Goal: Check status: Check status

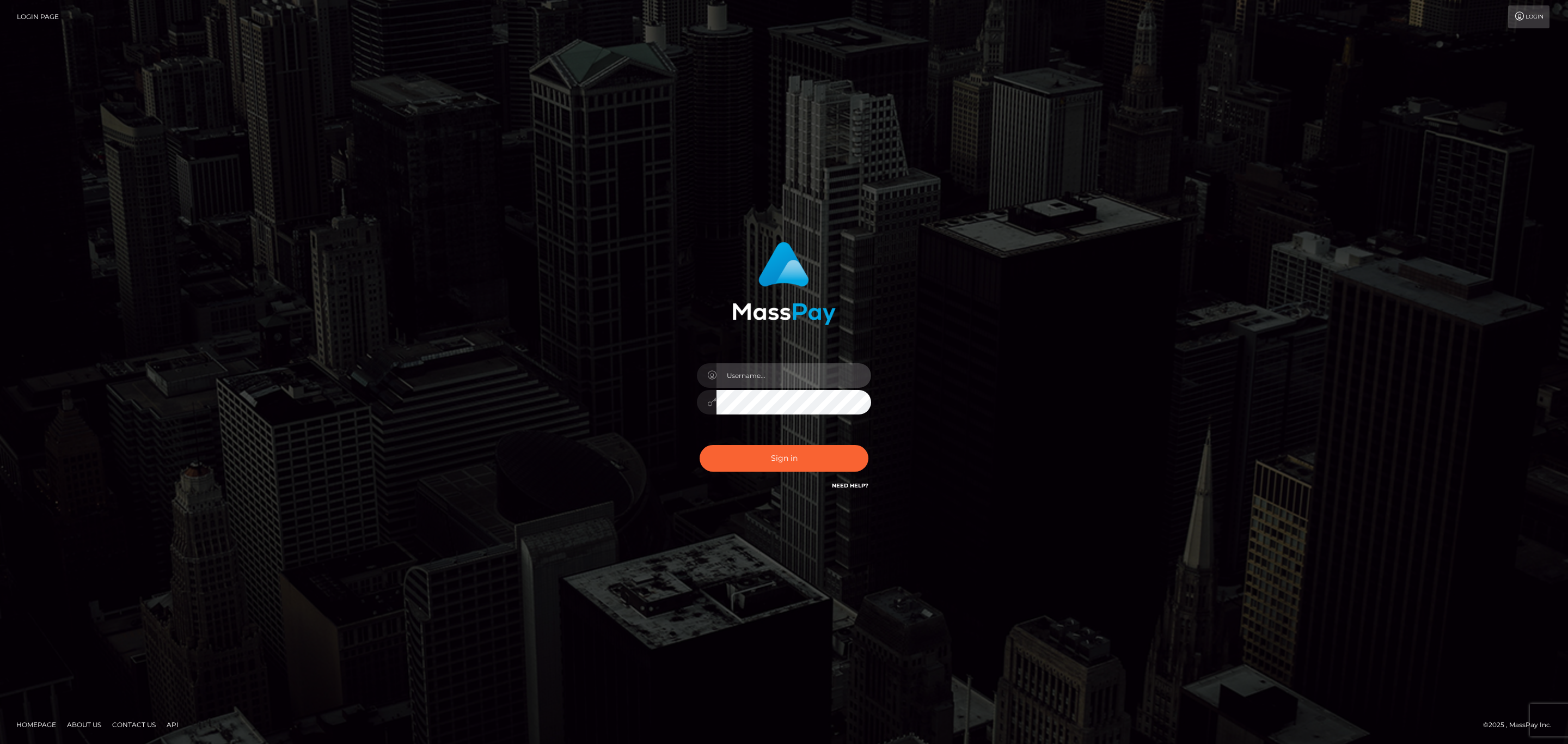
type input "[PERSON_NAME].megabonanza"
click at [794, 386] on input "sean.megabonanza" at bounding box center [793, 375] width 155 height 25
click at [791, 448] on button "Sign in" at bounding box center [784, 458] width 169 height 27
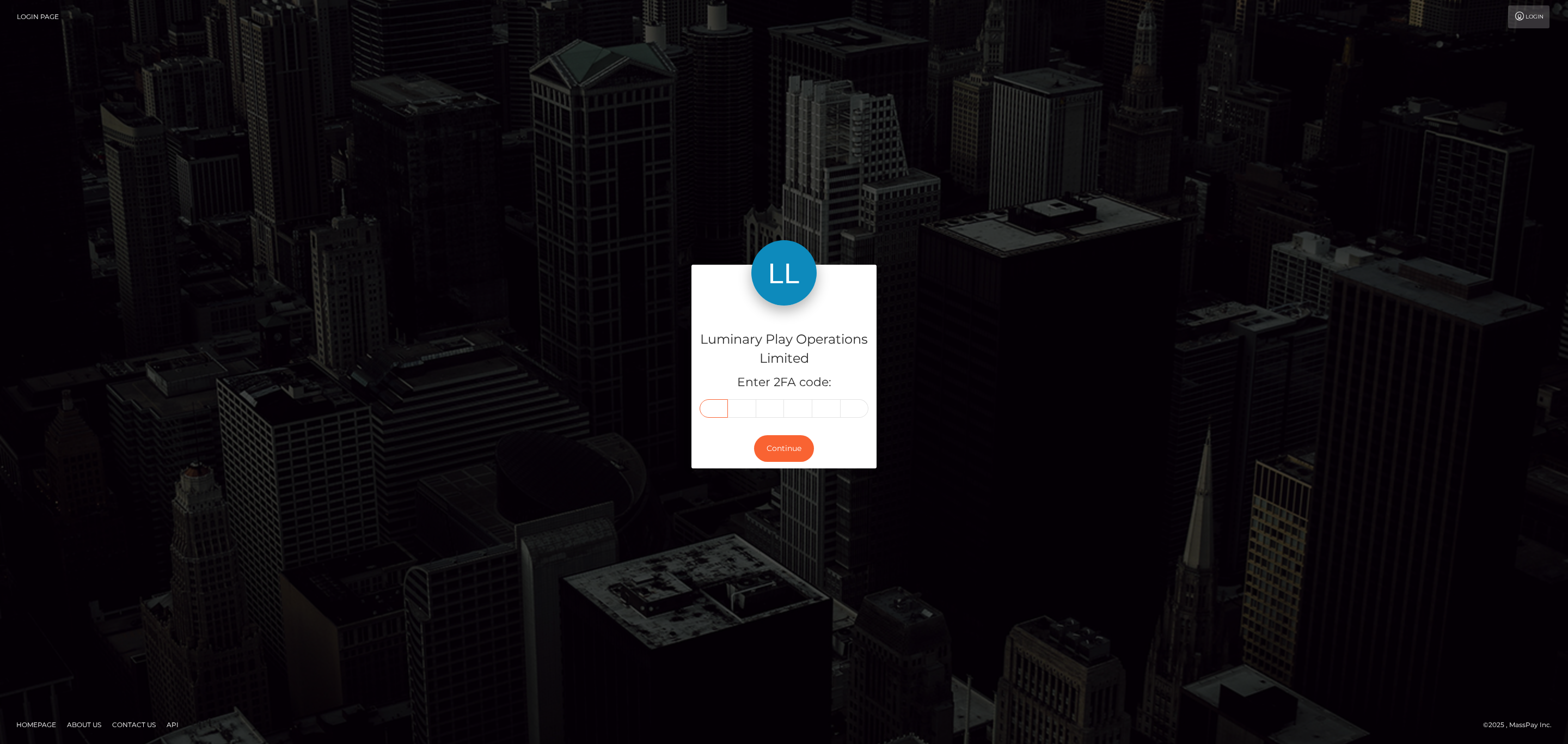
click at [719, 414] on input "text" at bounding box center [714, 408] width 28 height 19
paste input "3"
type input "3"
type input "9"
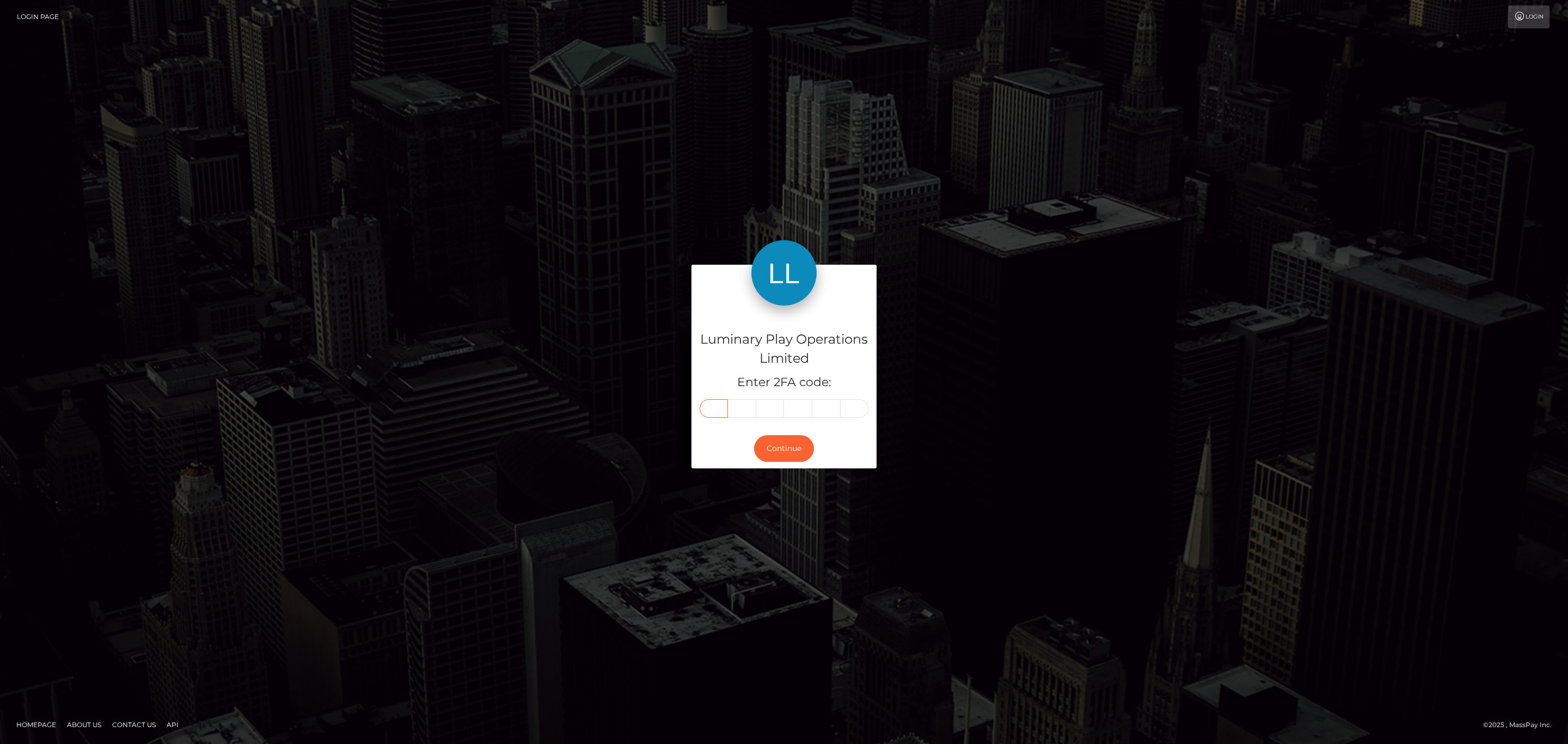
type input "5"
type input "9"
type input "7"
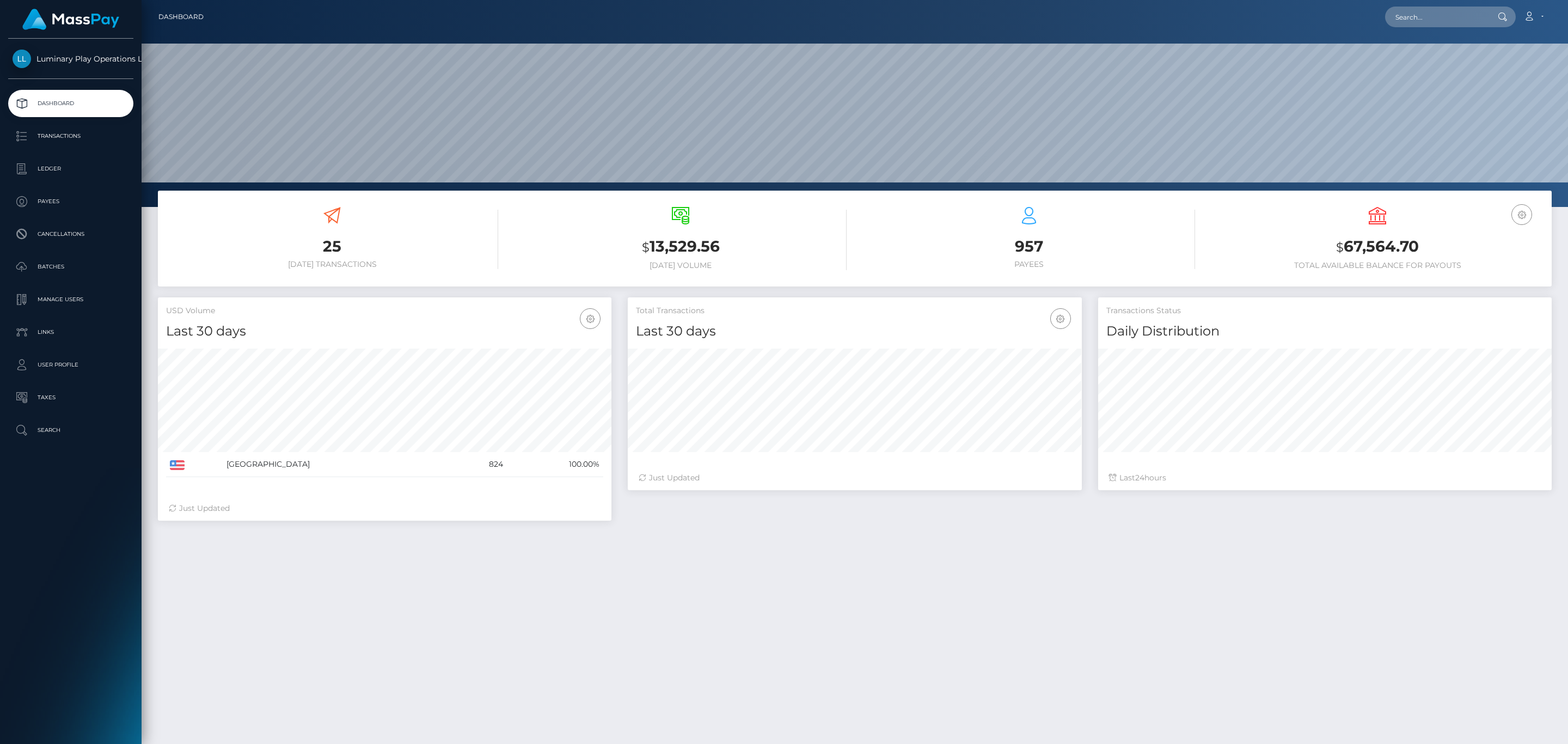
scroll to position [193, 453]
click at [1314, 242] on h3 "$ 67,564.70" at bounding box center [1378, 247] width 332 height 22
click at [1350, 242] on h3 "$ 67,564.70" at bounding box center [1378, 247] width 332 height 22
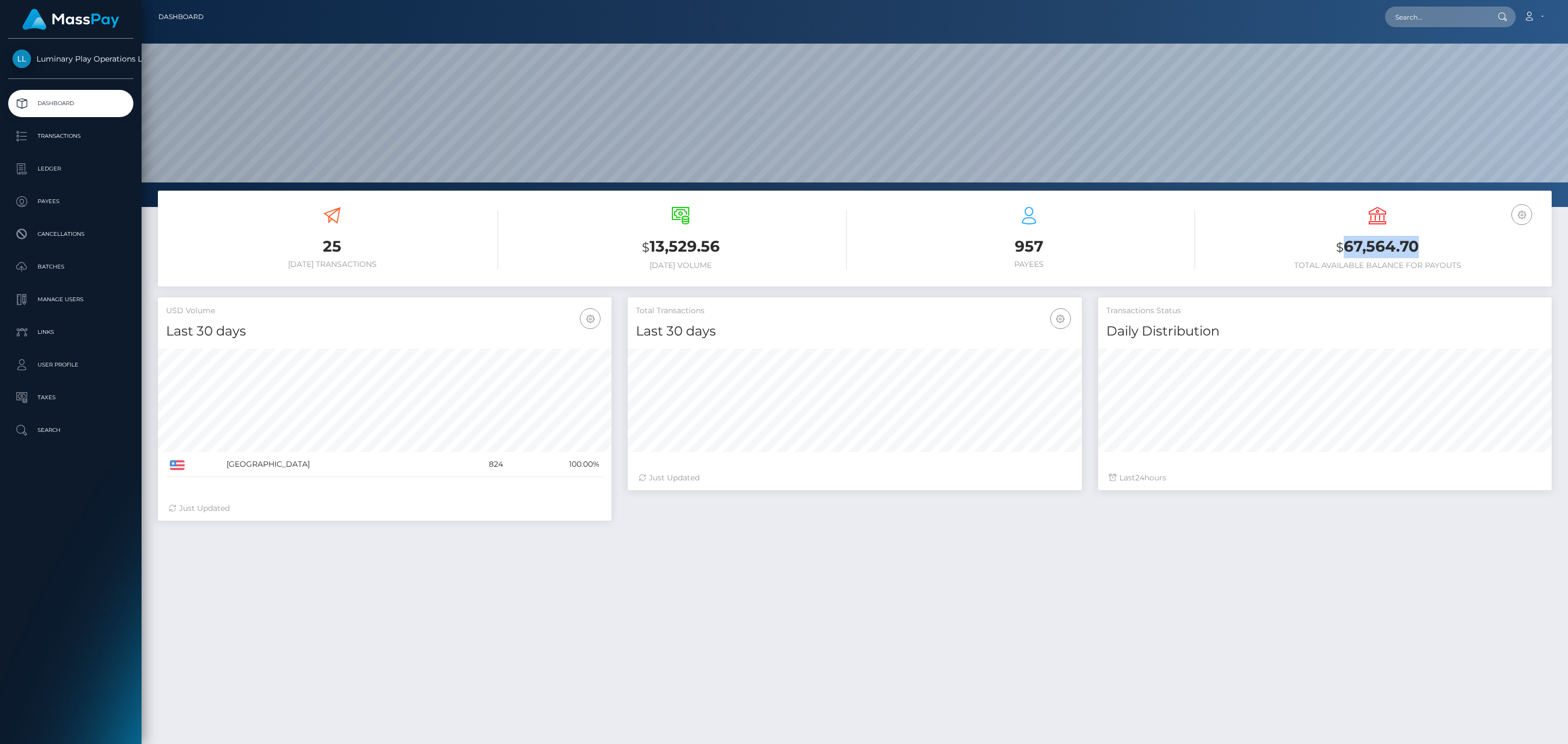
click at [1350, 242] on h3 "$ 67,564.70" at bounding box center [1378, 247] width 332 height 22
copy h3 "67,564.70"
click at [1527, 12] on icon at bounding box center [1528, 16] width 11 height 9
click at [1506, 72] on link "Logout" at bounding box center [1507, 69] width 87 height 20
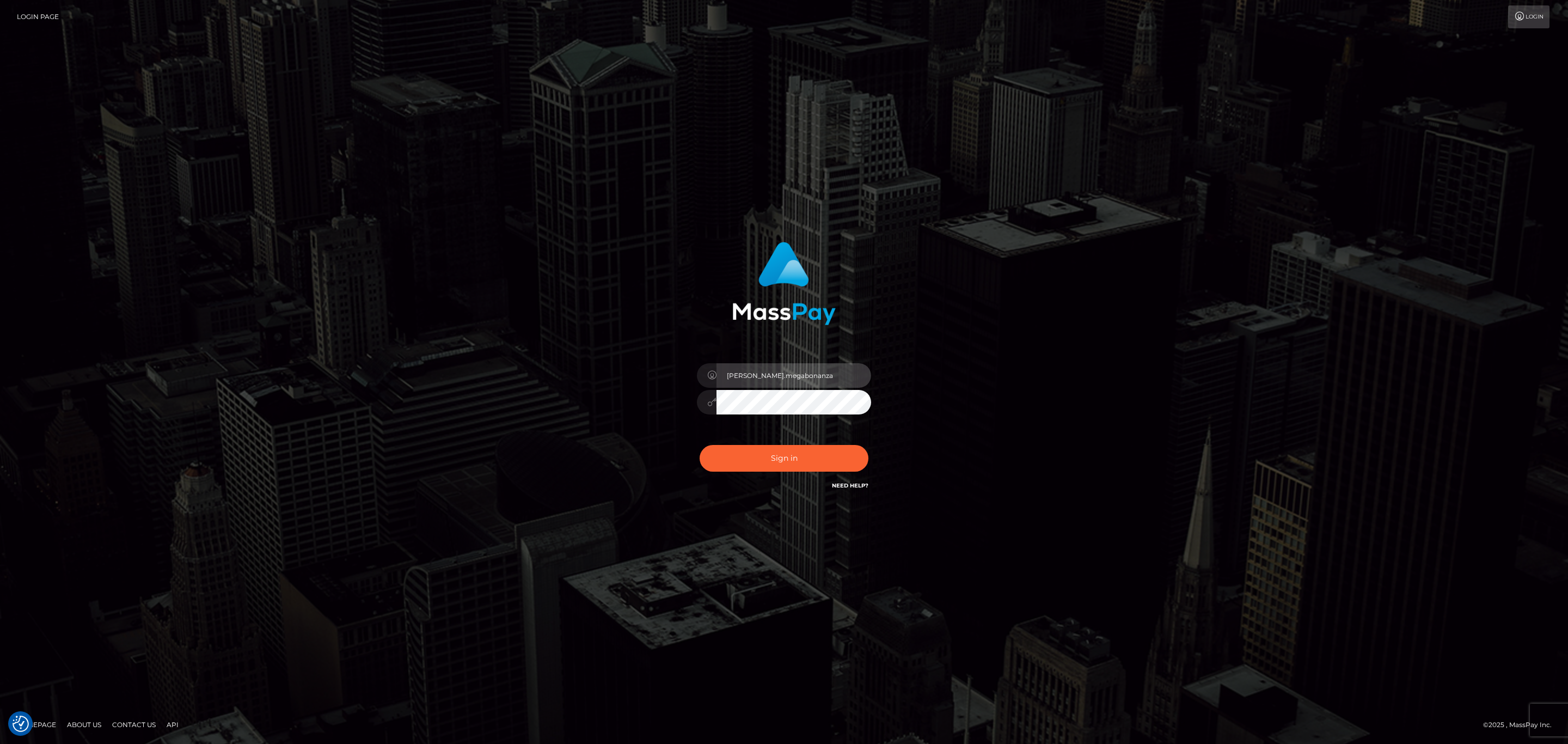
click at [792, 381] on input "[PERSON_NAME].megabonanza" at bounding box center [793, 375] width 155 height 25
type input "Sean.silversocial1"
click at [781, 472] on div "Sign in Need Help?" at bounding box center [784, 462] width 190 height 49
click at [781, 462] on button "Sign in" at bounding box center [784, 458] width 169 height 27
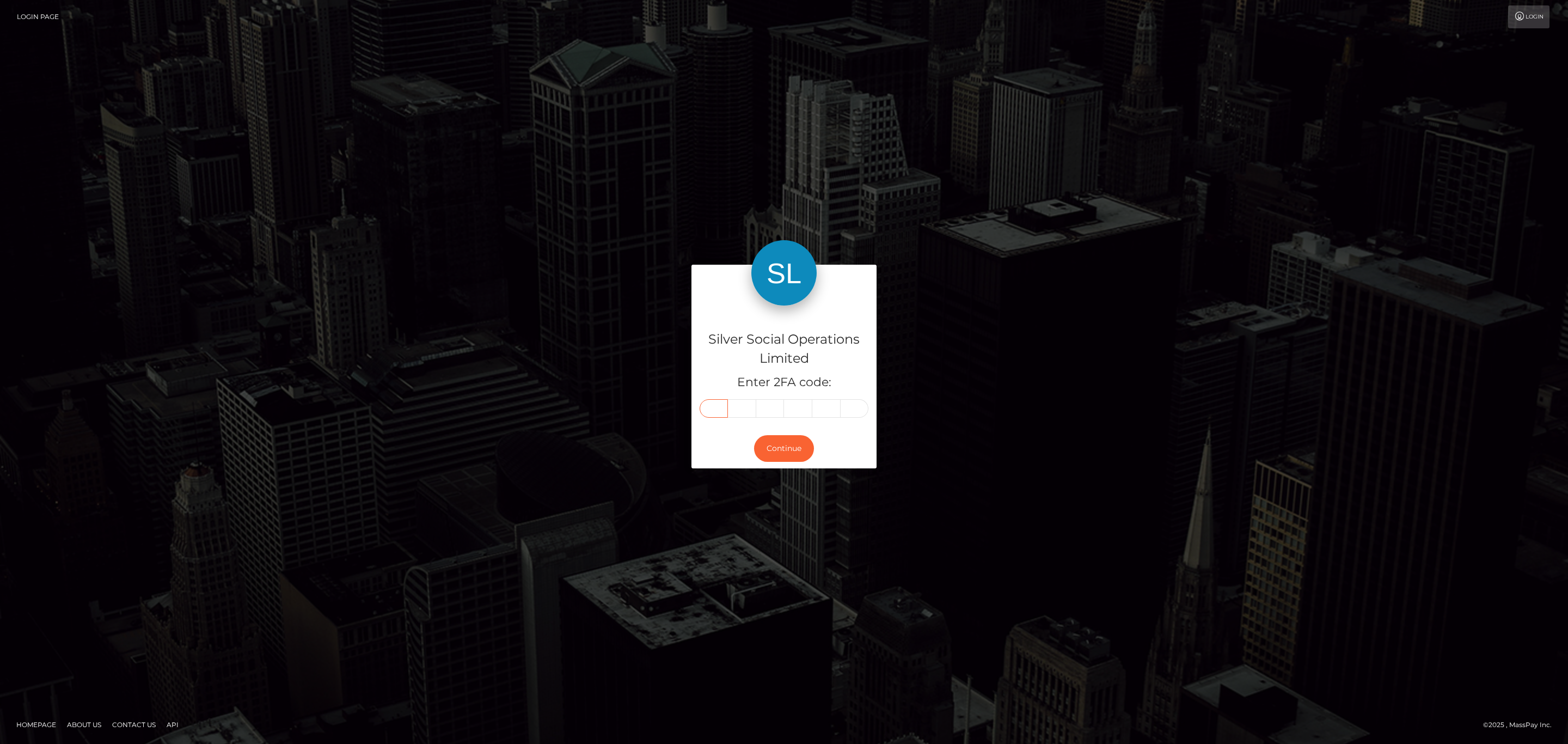
click at [718, 404] on input "text" at bounding box center [714, 408] width 28 height 19
paste input "6"
type input "6"
type input "3"
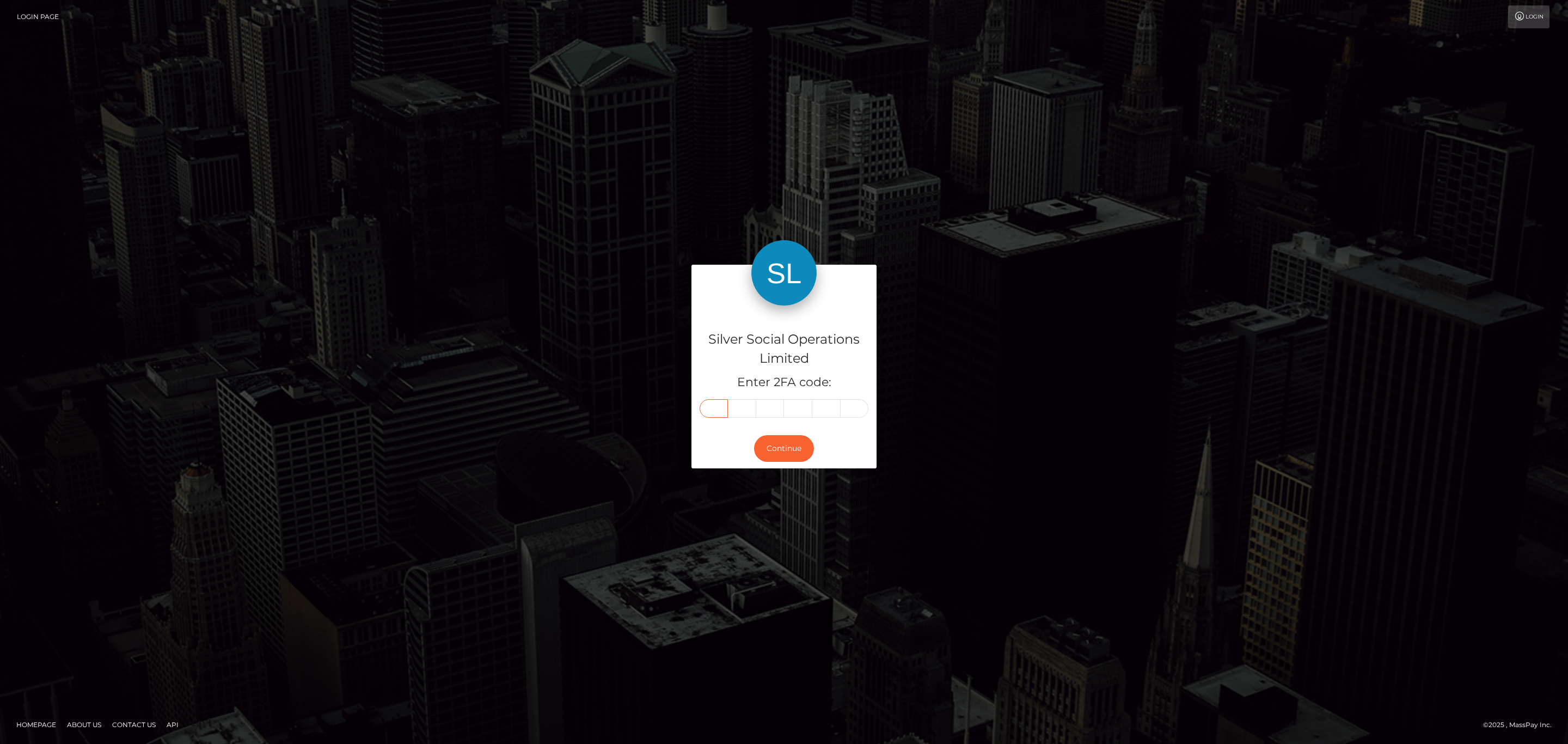
type input "8"
type input "5"
type input "6"
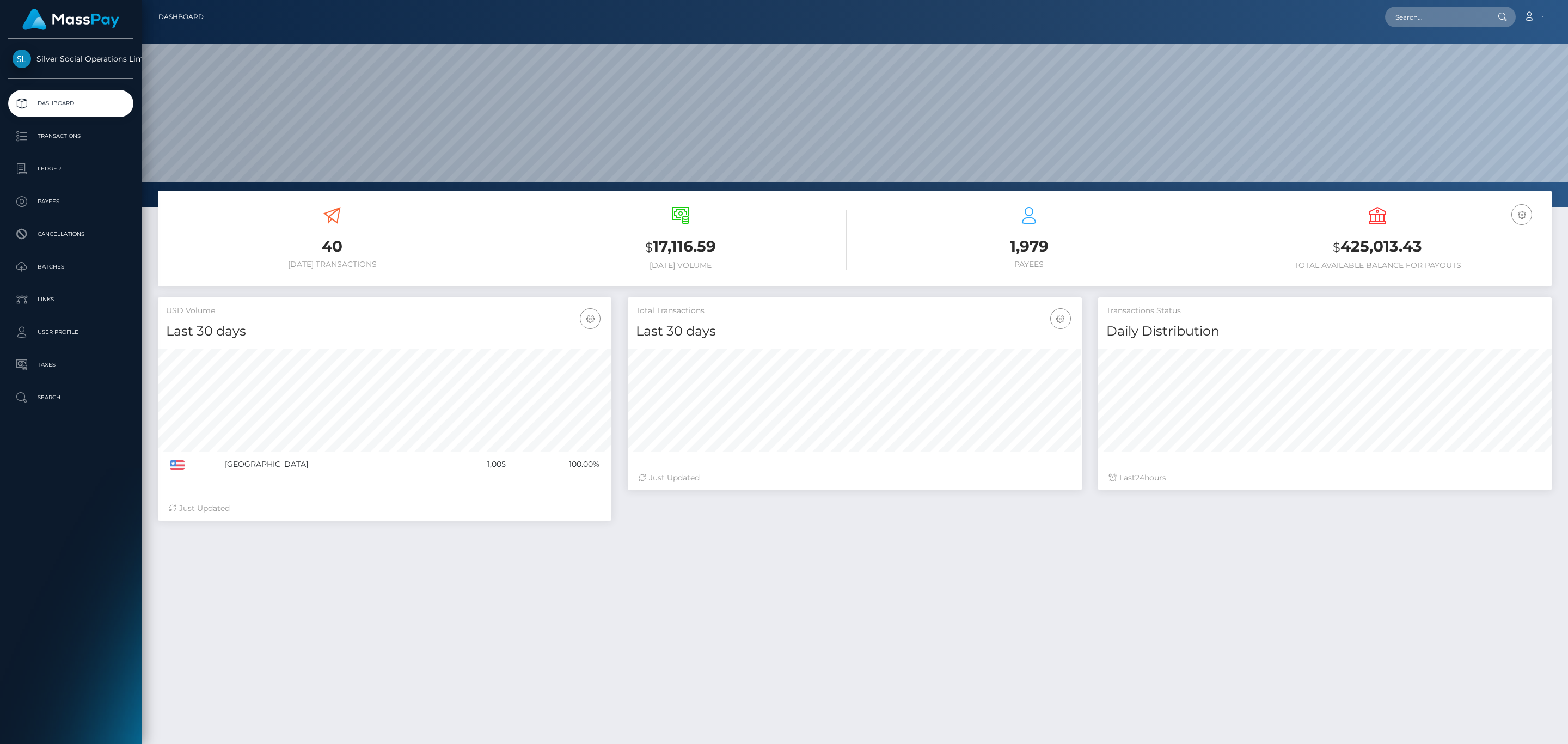
scroll to position [193, 453]
click at [1382, 255] on h3 "$ 425,013.43" at bounding box center [1378, 247] width 332 height 22
copy h3 "425,013.43"
click at [1524, 7] on link "Account" at bounding box center [1533, 16] width 32 height 23
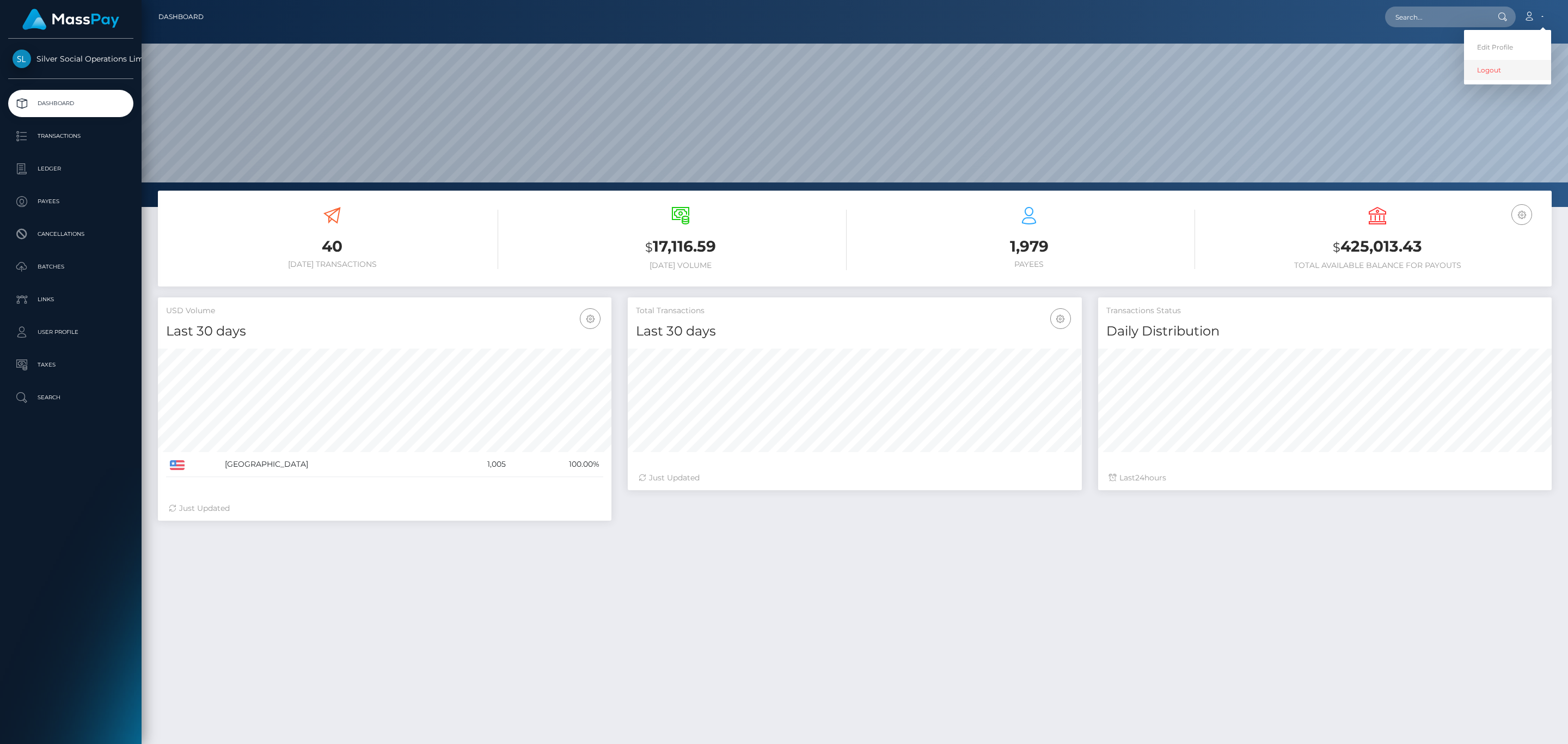
click at [1496, 77] on link "Logout" at bounding box center [1507, 69] width 87 height 20
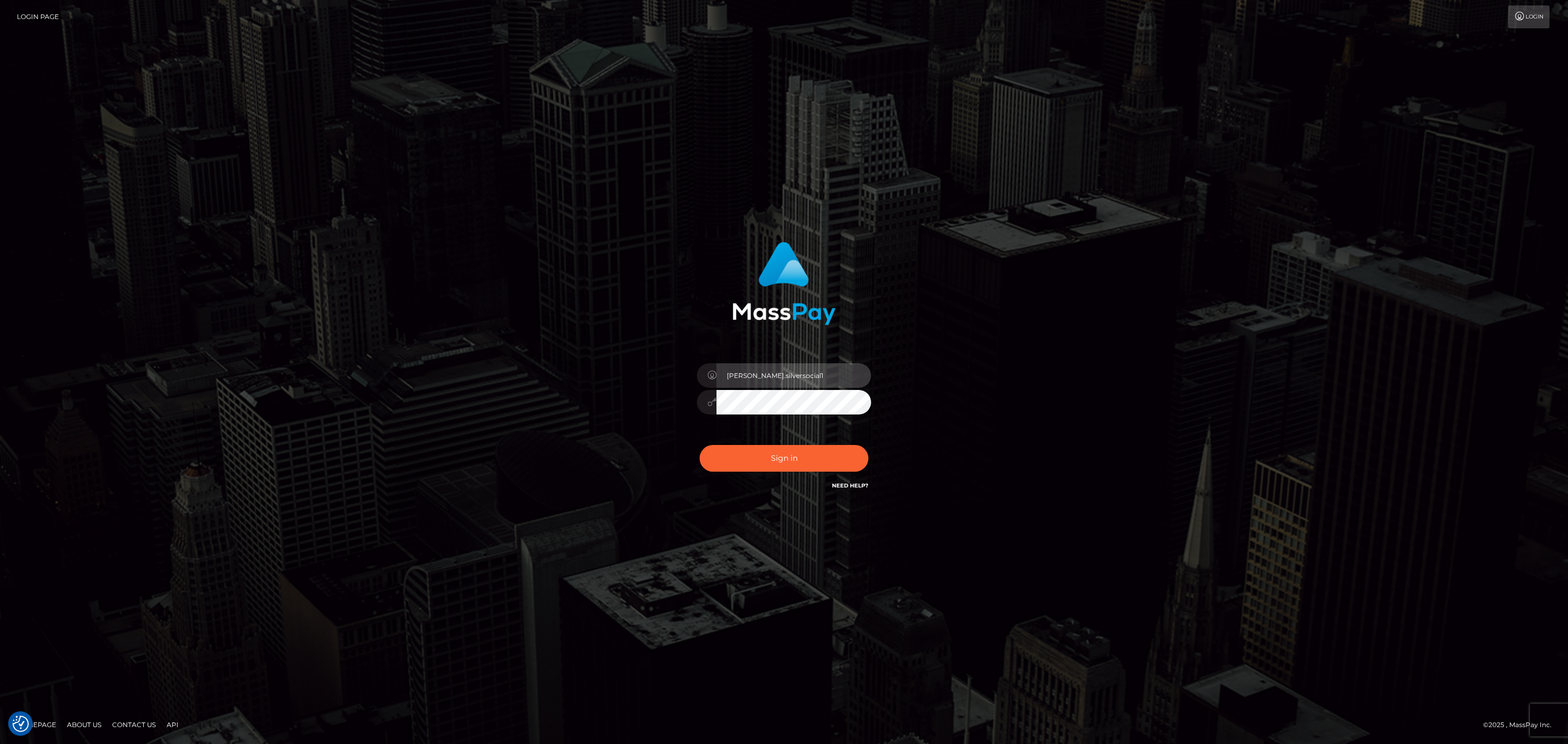
click at [796, 385] on input "[PERSON_NAME].silversocial1" at bounding box center [793, 375] width 155 height 25
type input "[PERSON_NAME].ace"
click at [789, 471] on button "Sign in" at bounding box center [784, 458] width 169 height 27
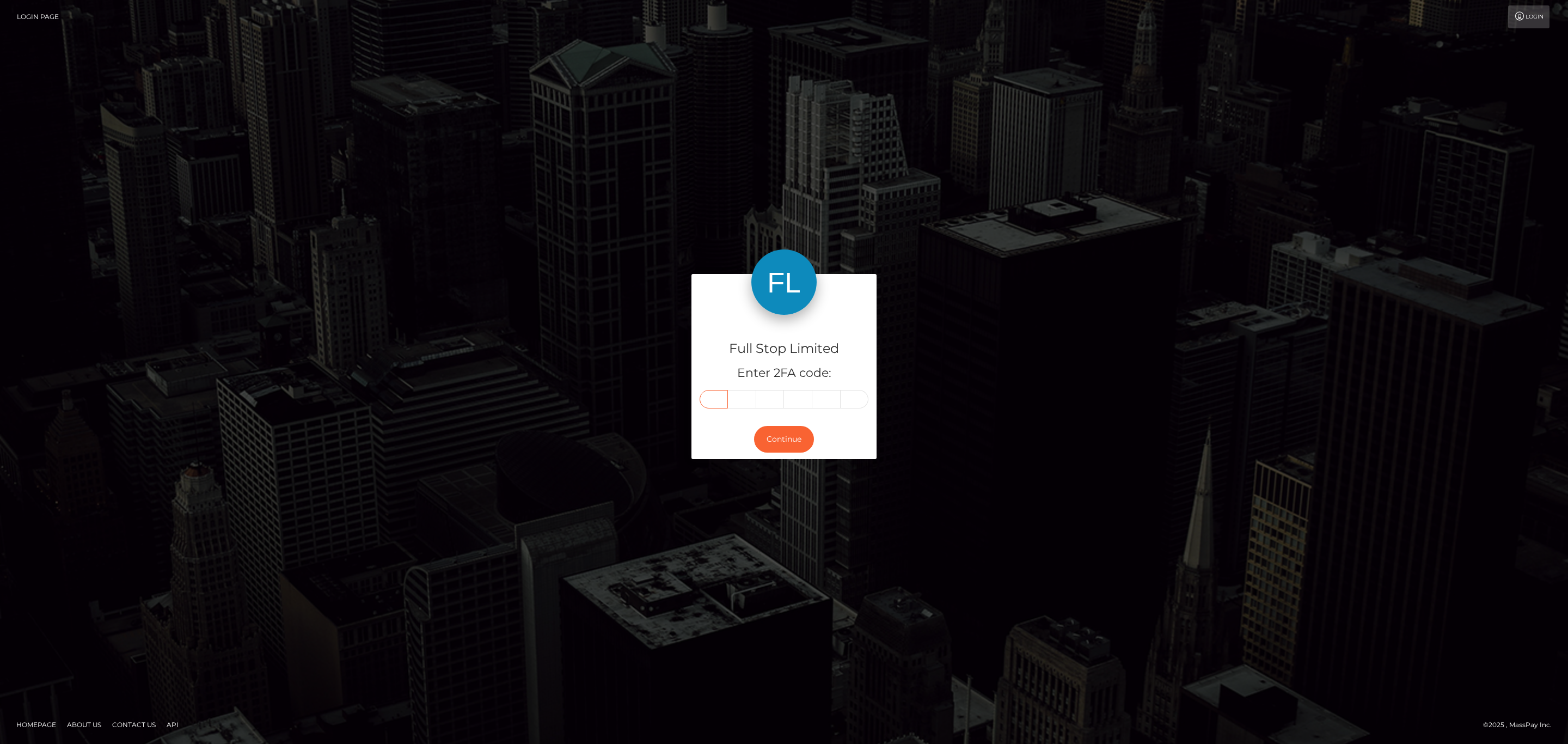
click at [708, 397] on input "text" at bounding box center [714, 399] width 28 height 19
paste input "4"
type input "4"
type input "5"
type input "3"
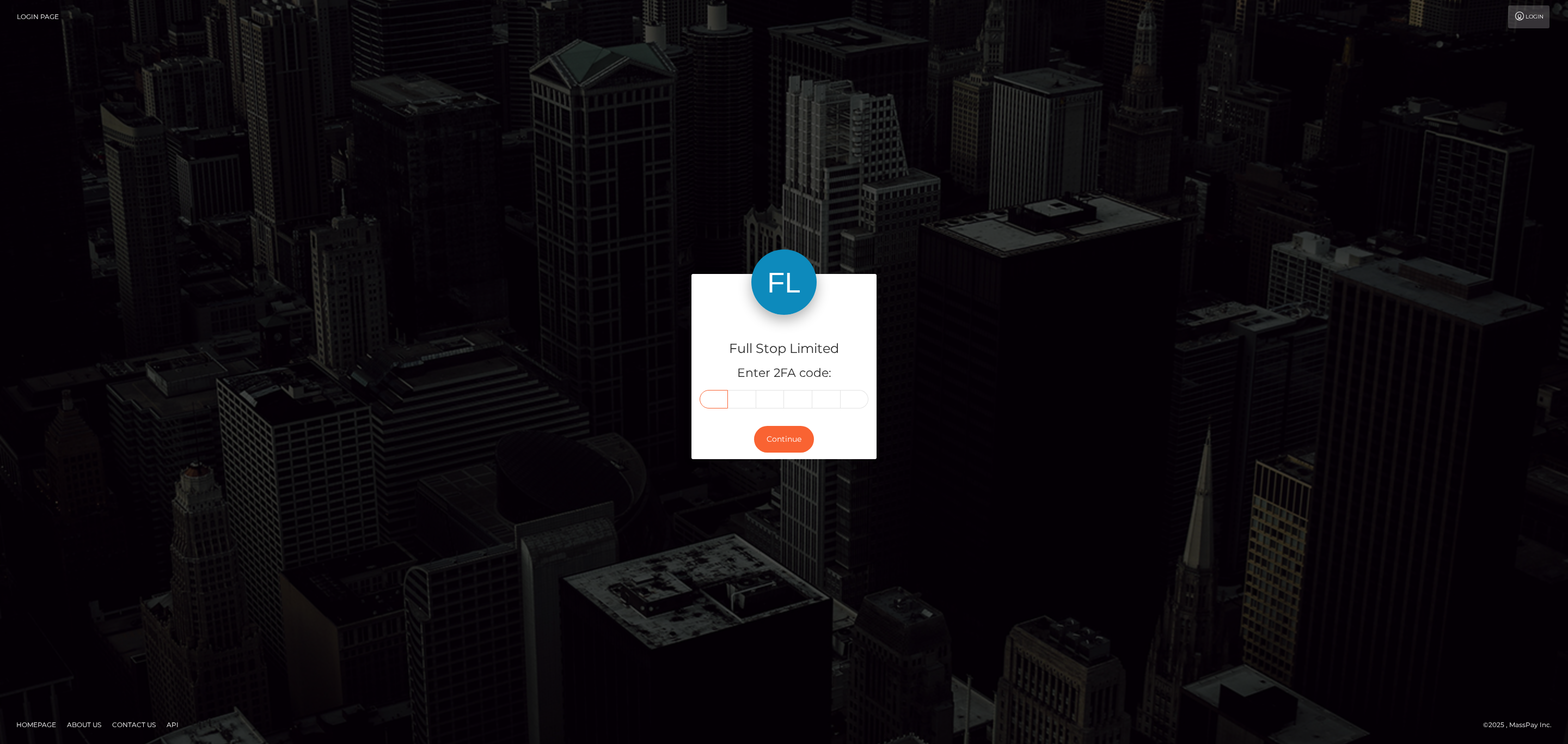
type input "9"
type input "6"
type input "7"
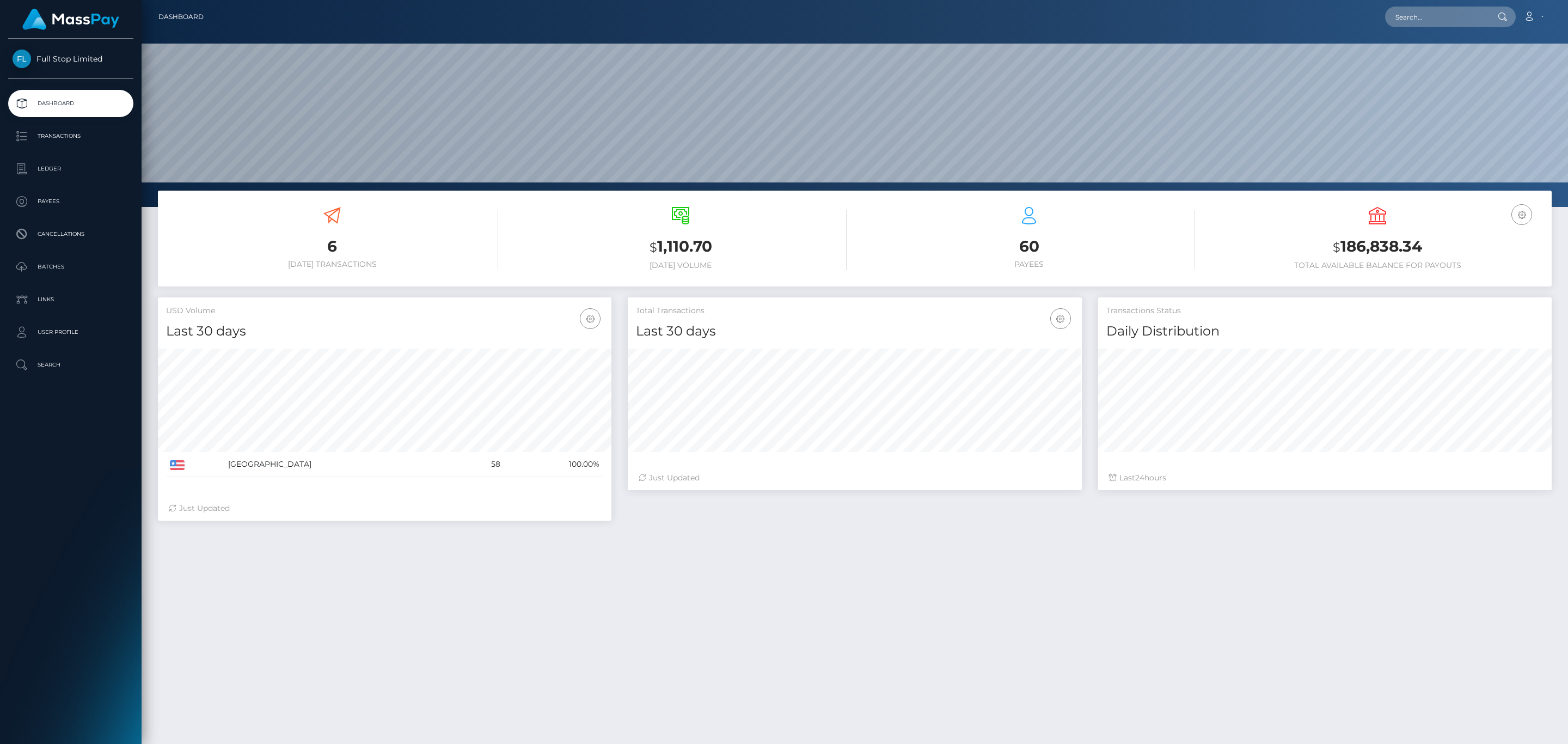
scroll to position [193, 453]
click at [1343, 245] on h3 "$ 186,838.34" at bounding box center [1378, 247] width 332 height 22
copy h3 "186,838.34"
